Goal: Book appointment/travel/reservation

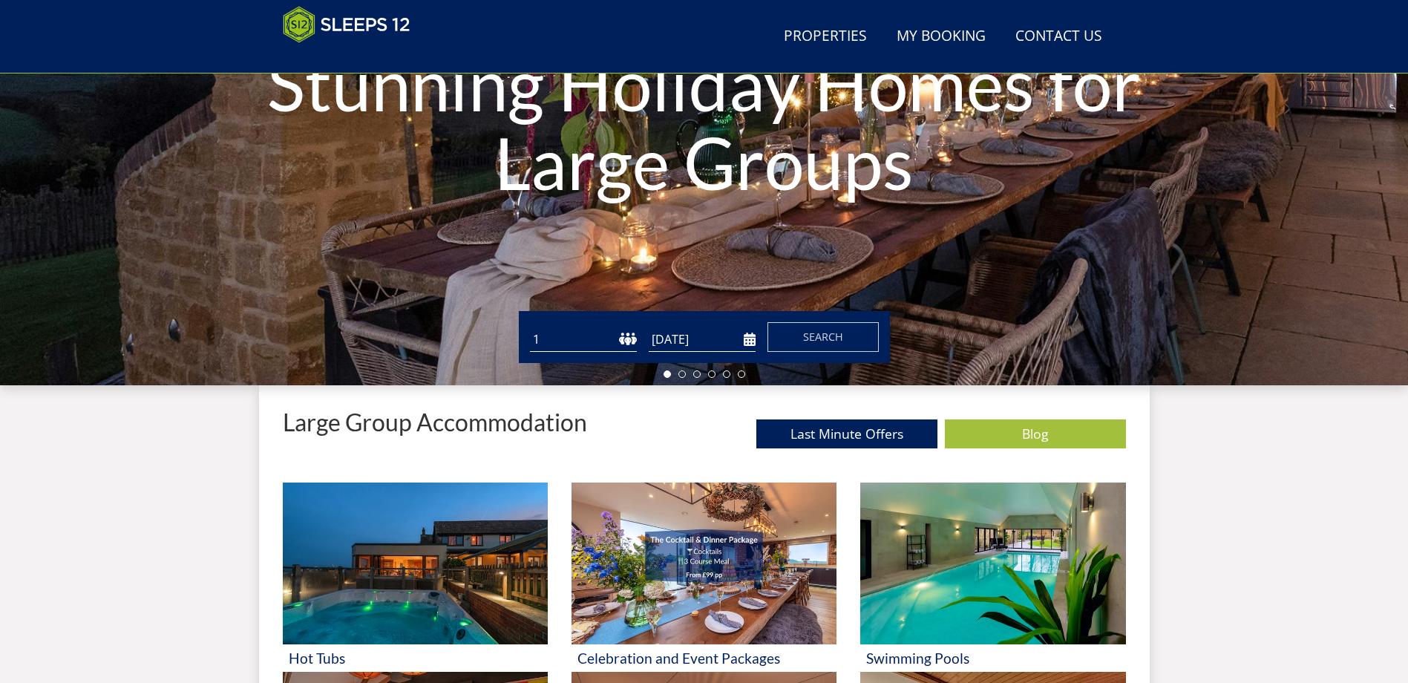
scroll to position [238, 0]
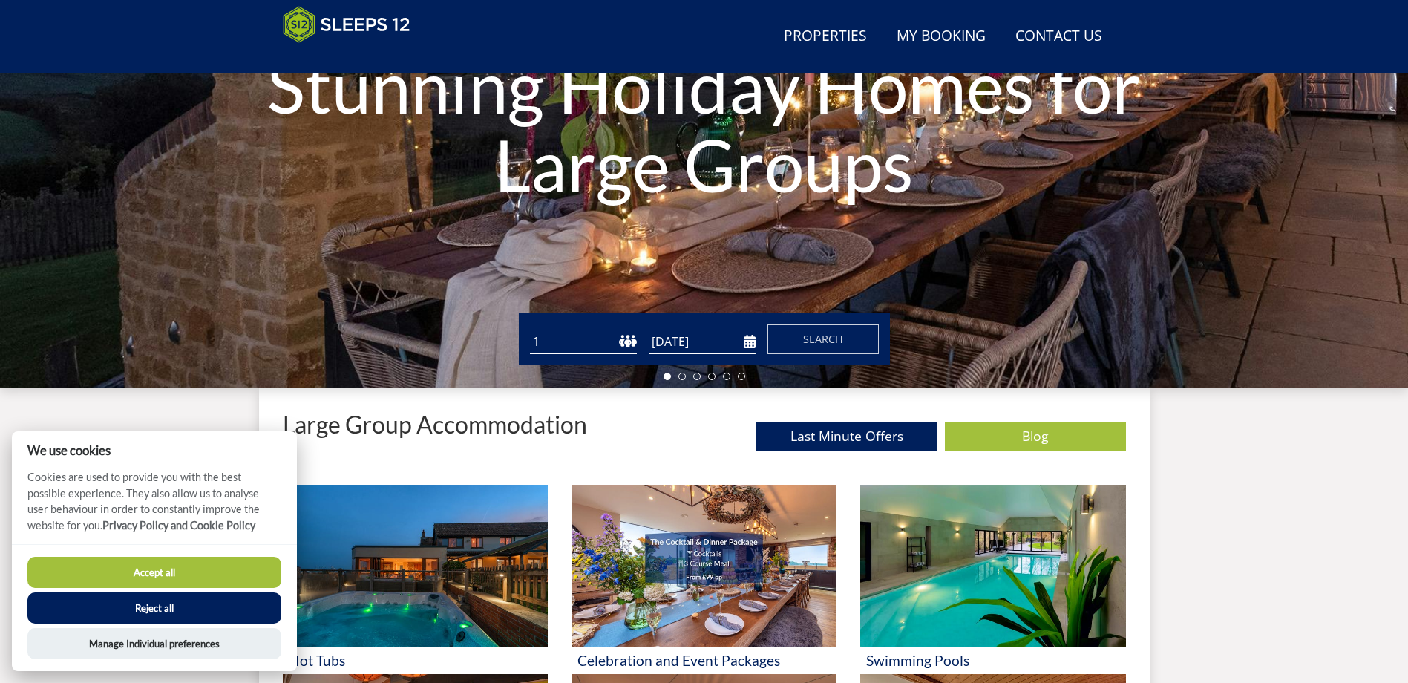
click at [629, 343] on select "1 2 3 4 5 6 7 8 9 10 11 12 13 14 15 16 17 18 19 20 21 22 23 24 25 26 27 28 29 3…" at bounding box center [583, 342] width 107 height 24
select select "14"
click at [530, 330] on select "1 2 3 4 5 6 7 8 9 10 11 12 13 14 15 16 17 18 19 20 21 22 23 24 25 26 27 28 29 3…" at bounding box center [583, 342] width 107 height 24
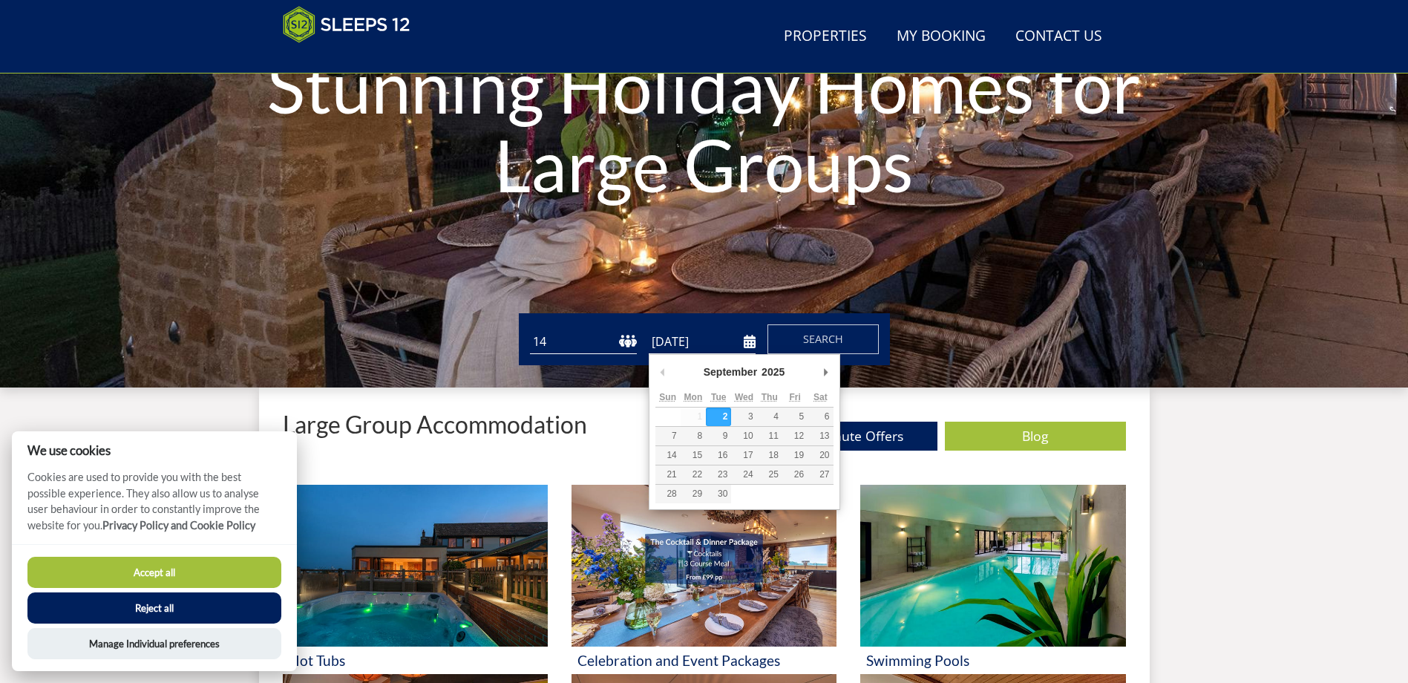
click at [747, 341] on input "[DATE]" at bounding box center [702, 342] width 107 height 24
type input "[DATE]"
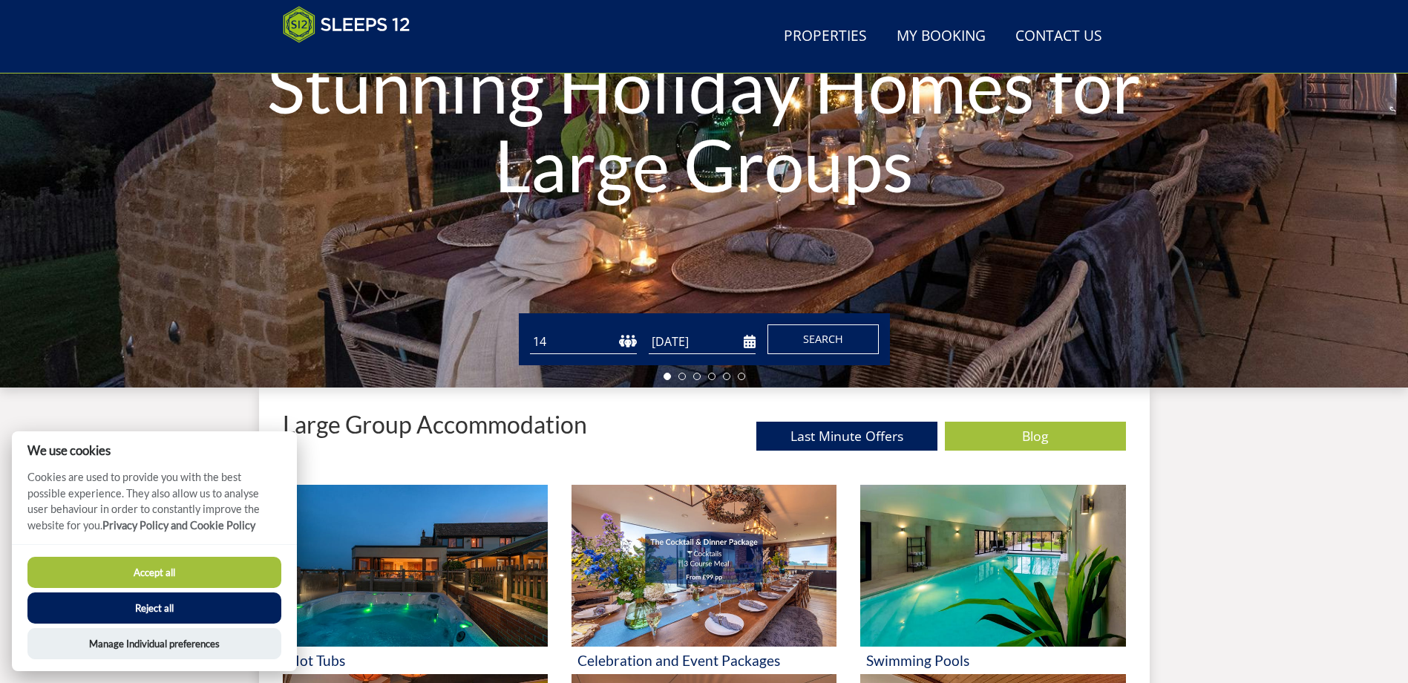
click at [817, 336] on span "Search" at bounding box center [823, 339] width 40 height 14
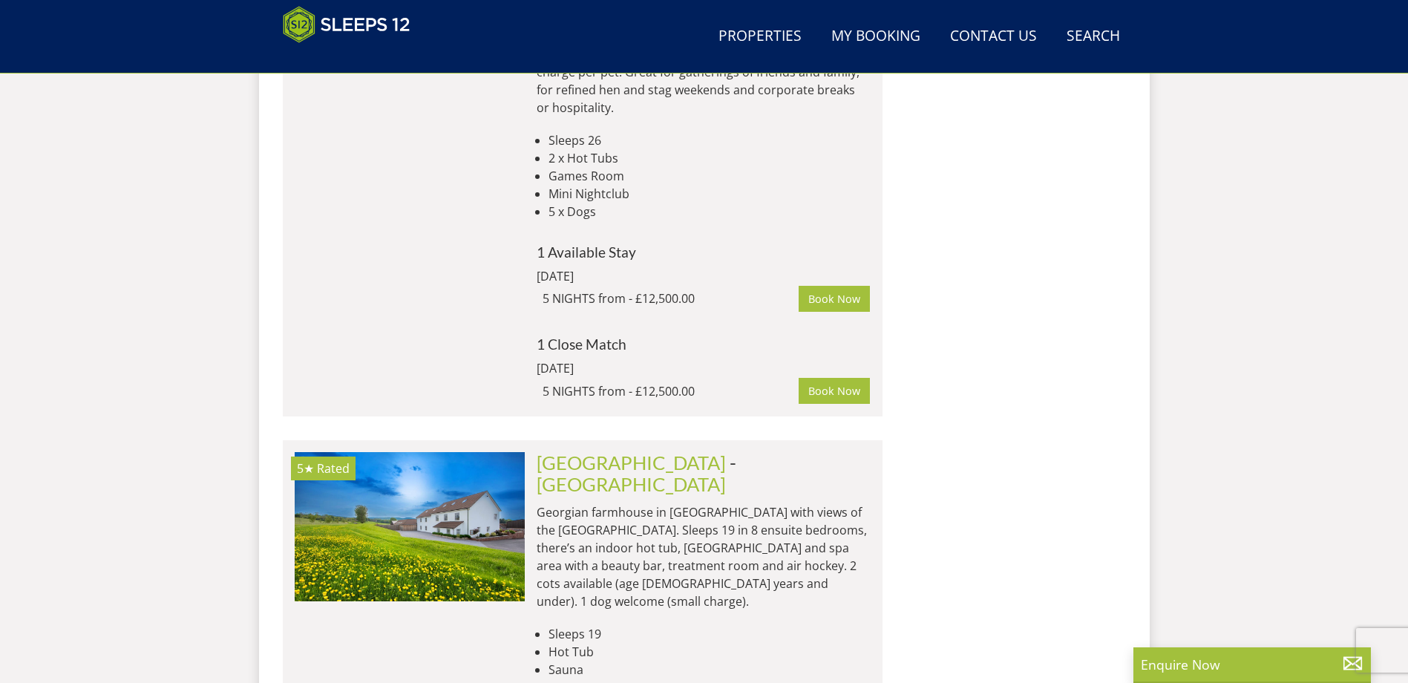
scroll to position [1349, 0]
